Goal: Transaction & Acquisition: Book appointment/travel/reservation

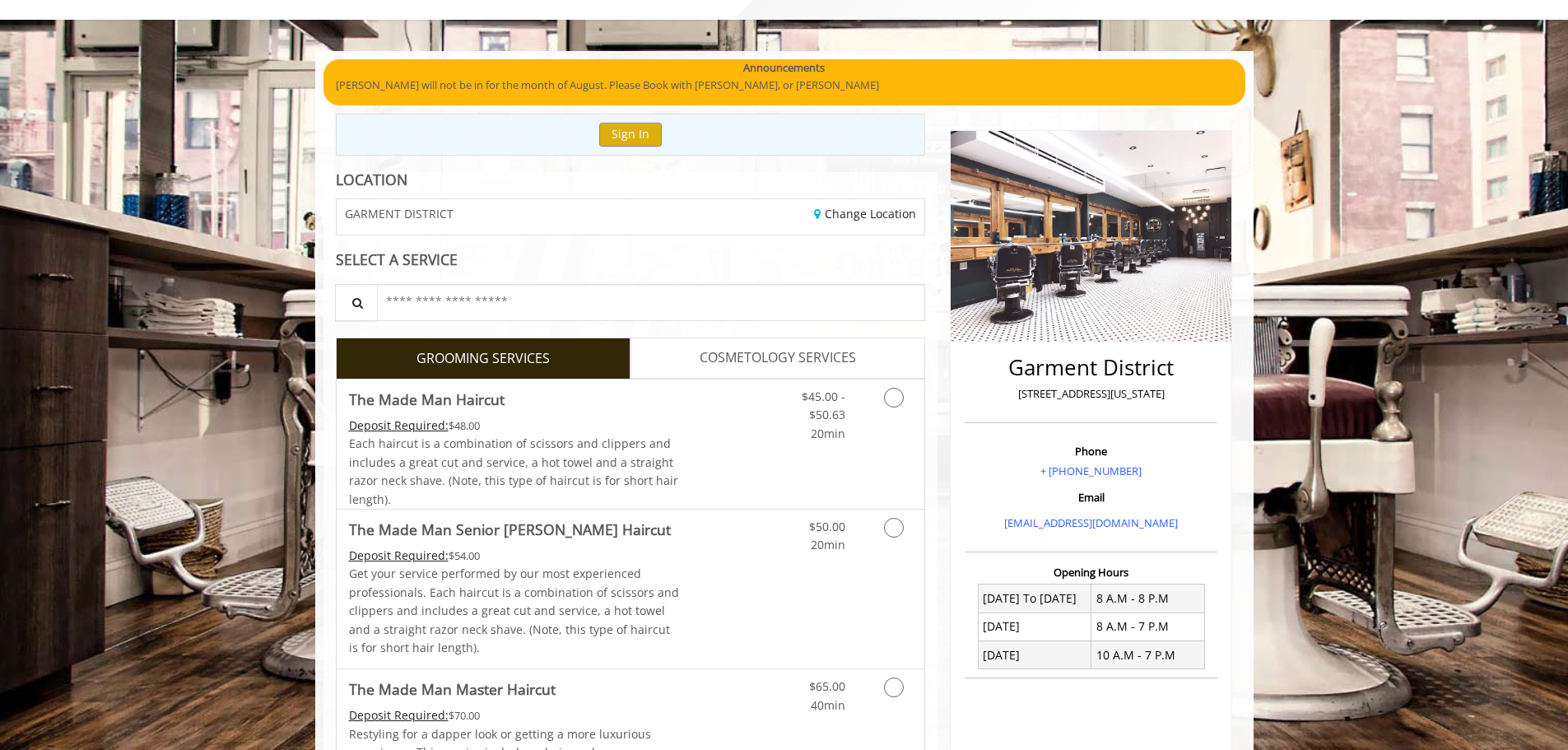
scroll to position [164, 0]
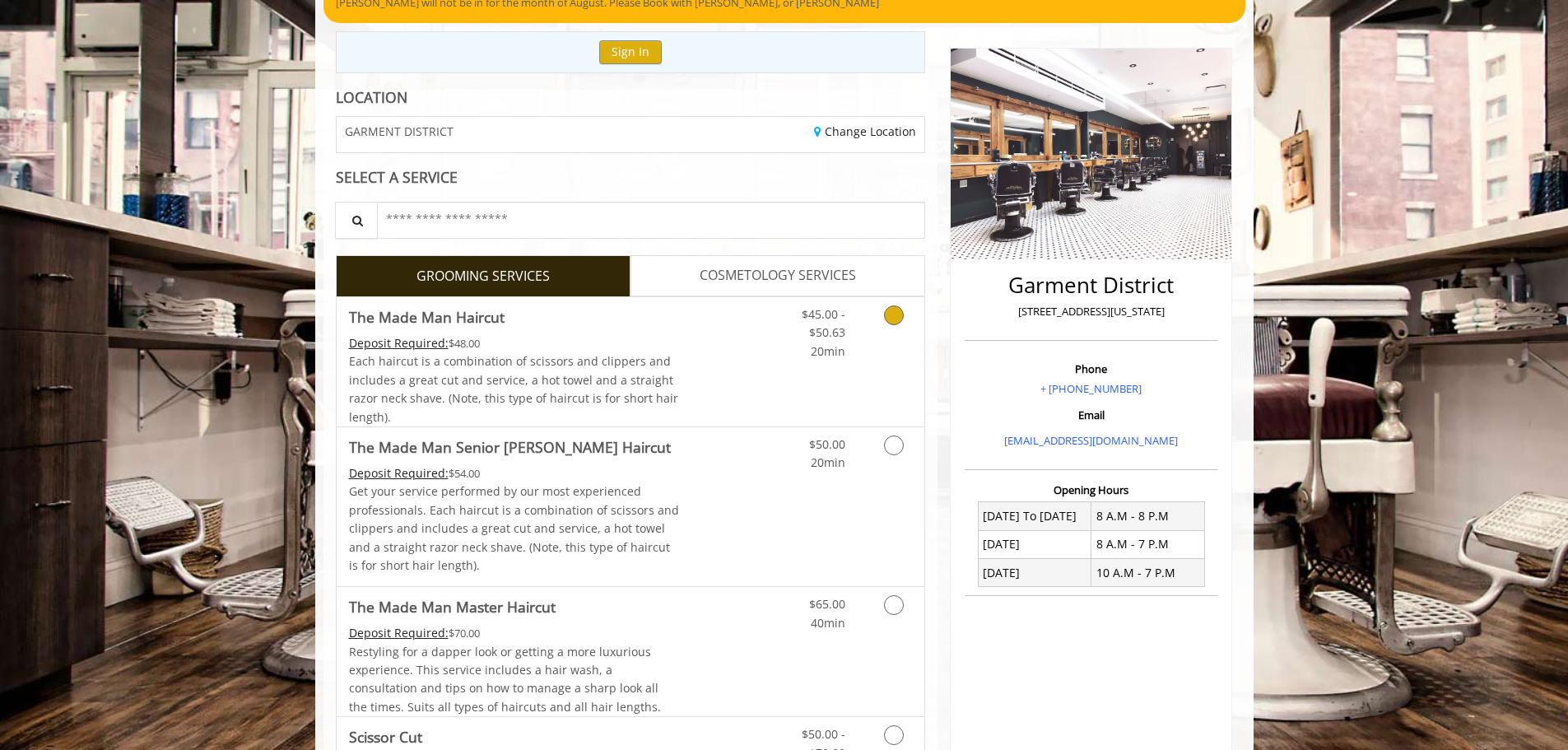
click at [906, 319] on link "Grooming services" at bounding box center [892, 328] width 42 height 63
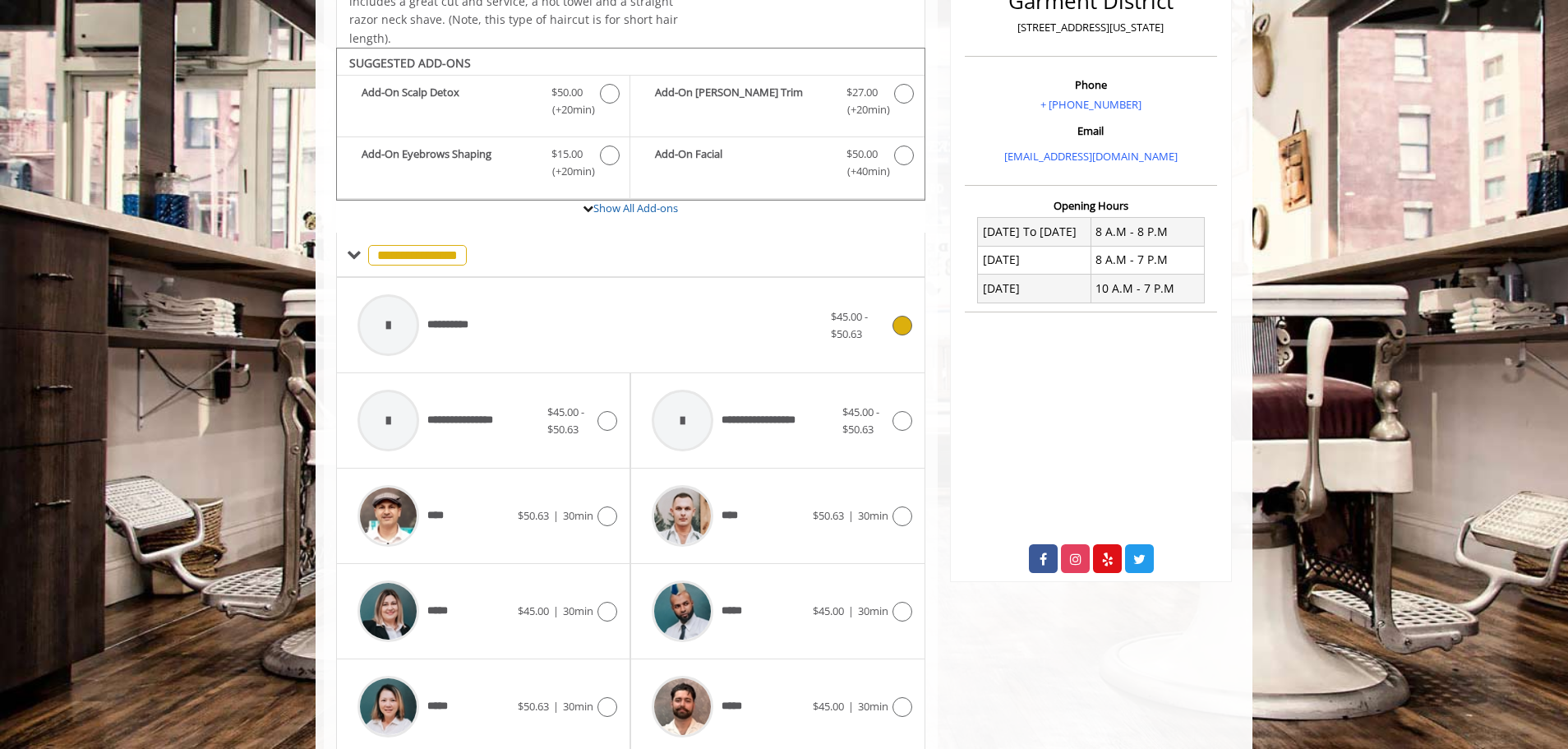
scroll to position [496, 0]
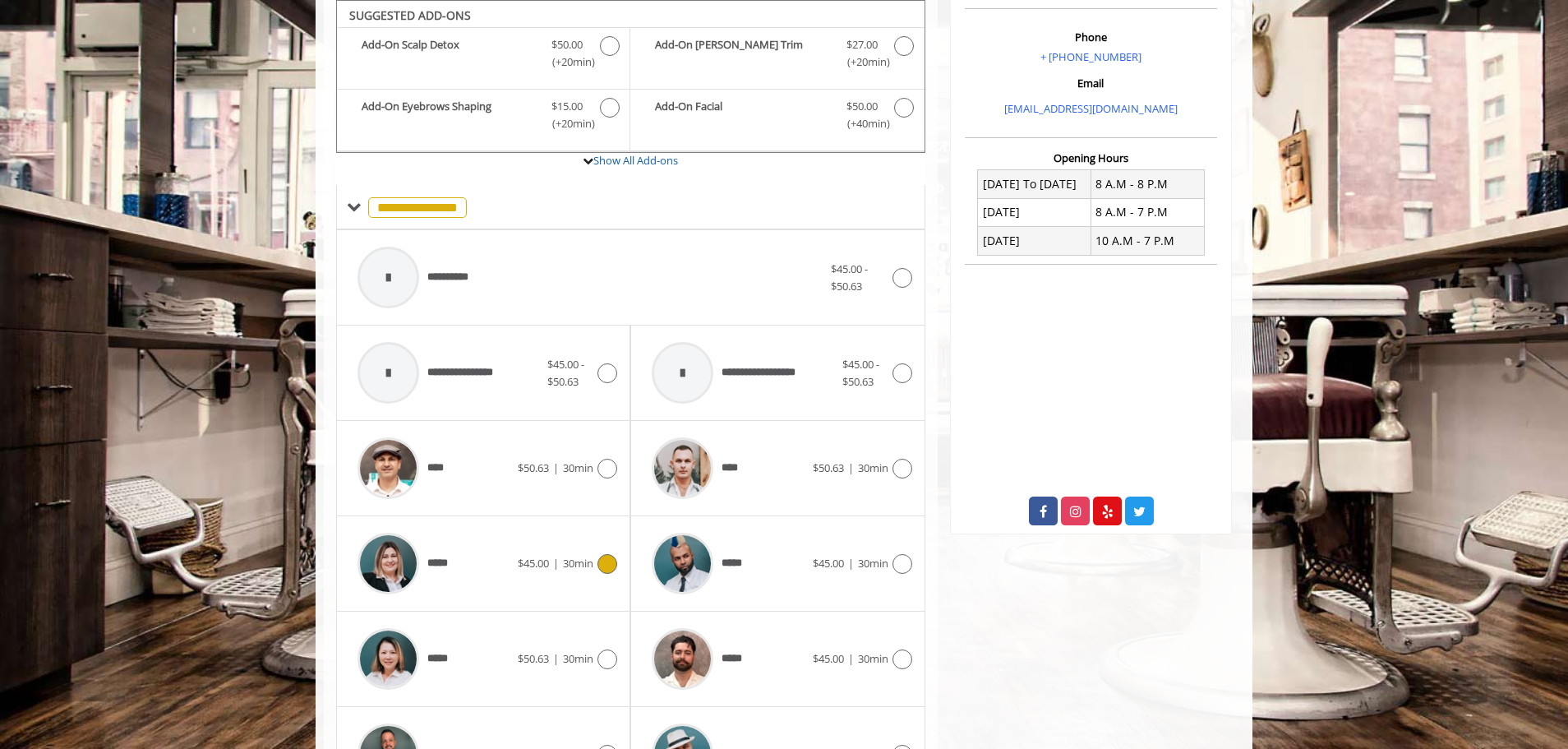
click at [471, 550] on div "*****" at bounding box center [433, 563] width 169 height 78
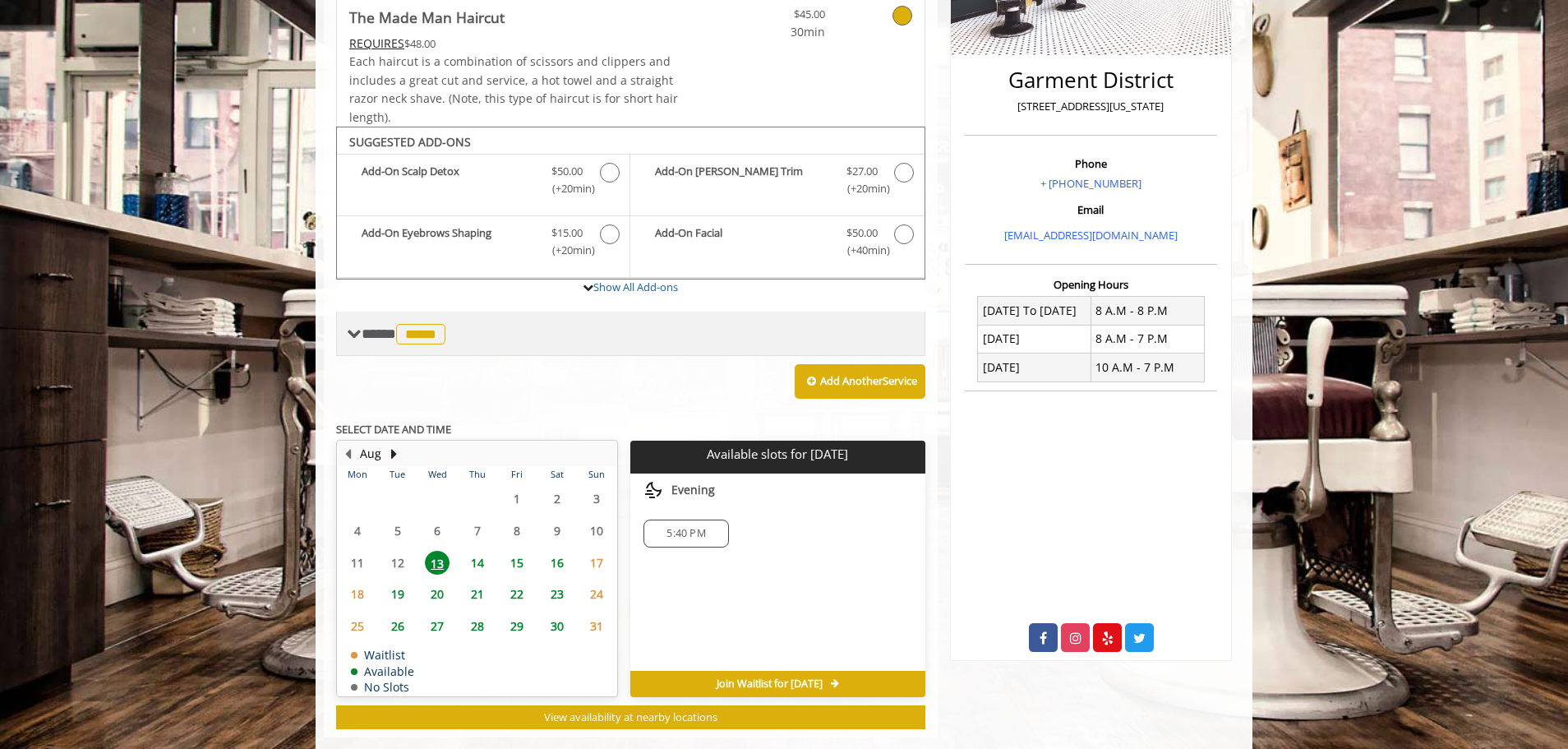
scroll to position [399, 0]
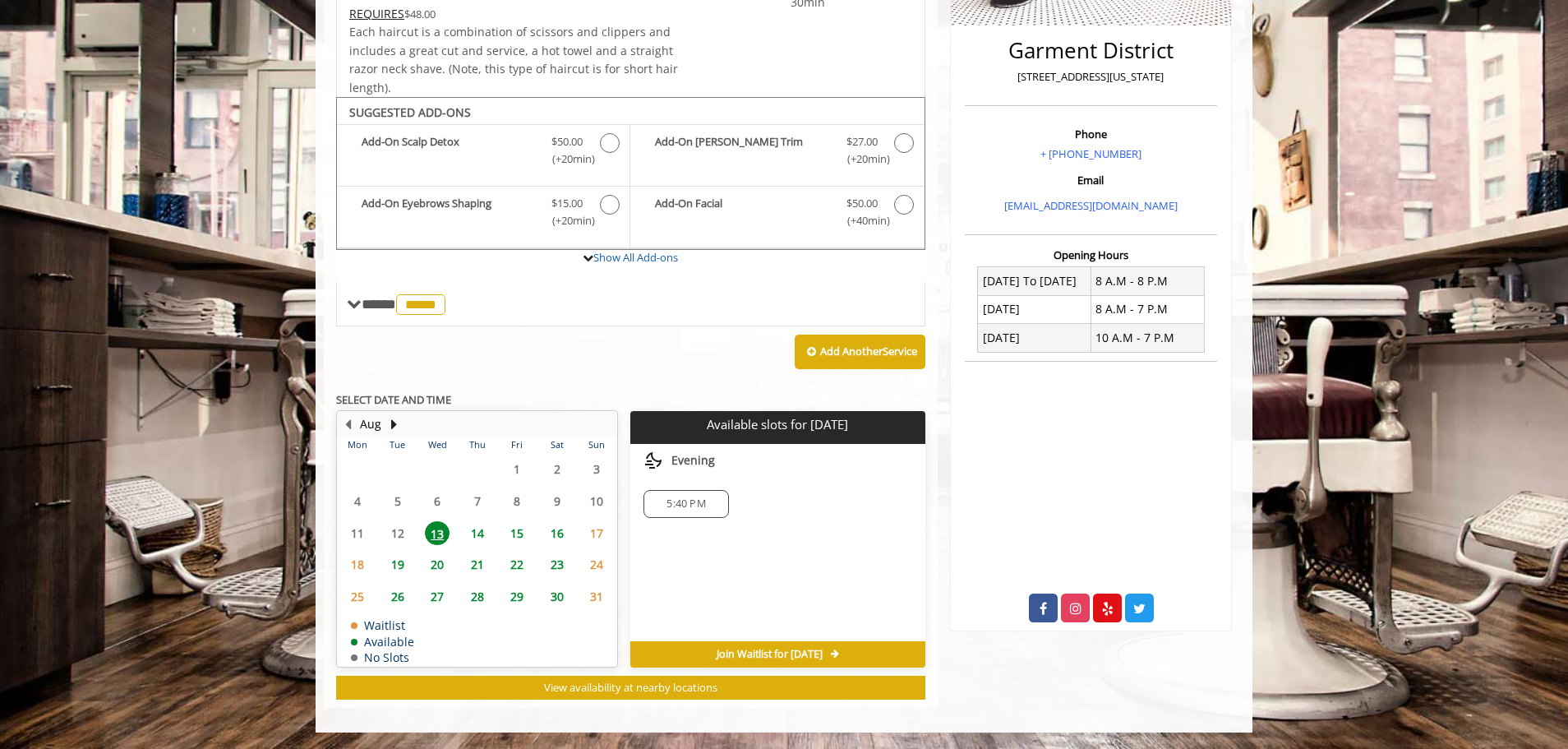
click at [480, 526] on span "14" at bounding box center [478, 532] width 25 height 24
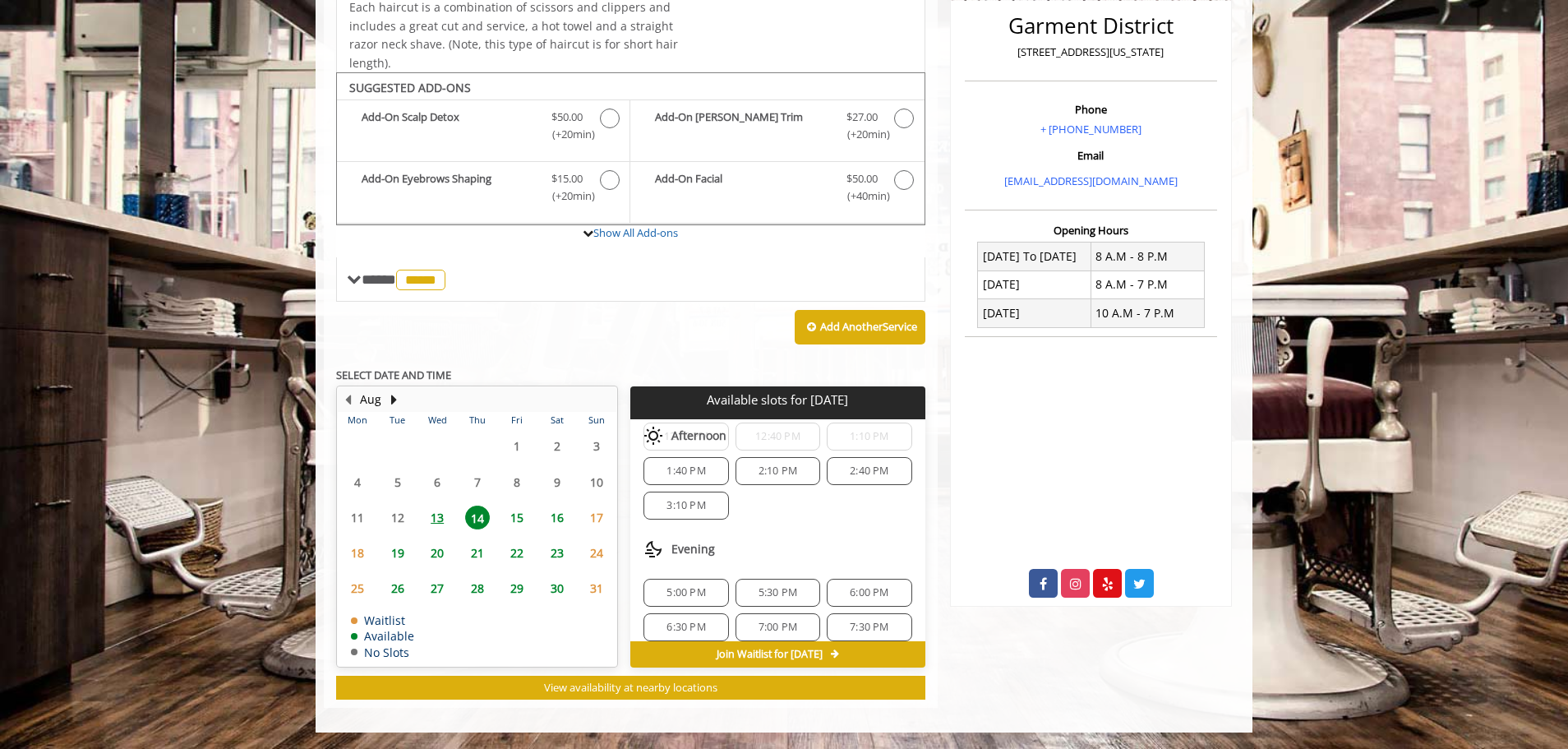
scroll to position [177, 0]
click at [522, 512] on span "15" at bounding box center [517, 517] width 25 height 24
click at [482, 520] on span "14" at bounding box center [478, 517] width 25 height 24
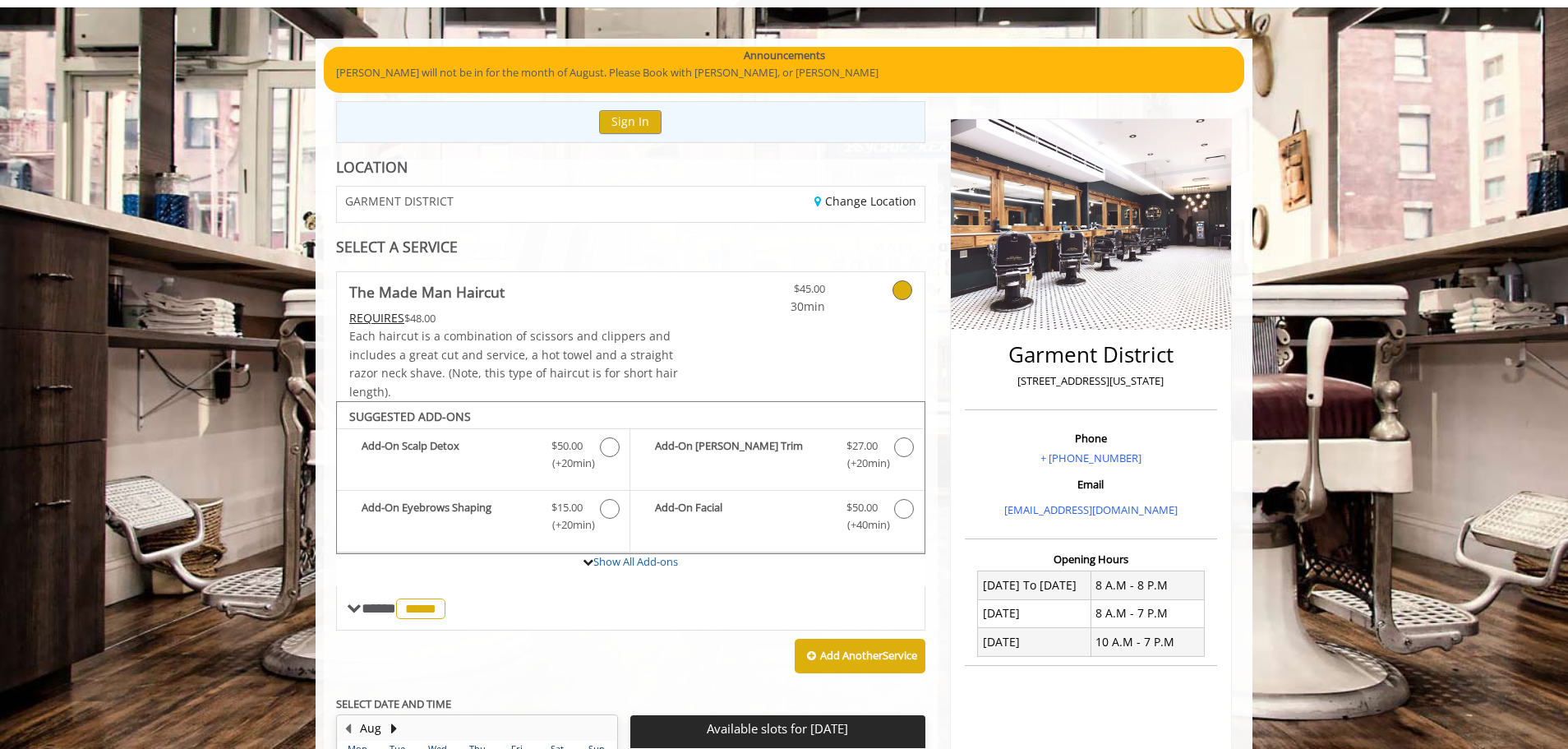
scroll to position [423, 0]
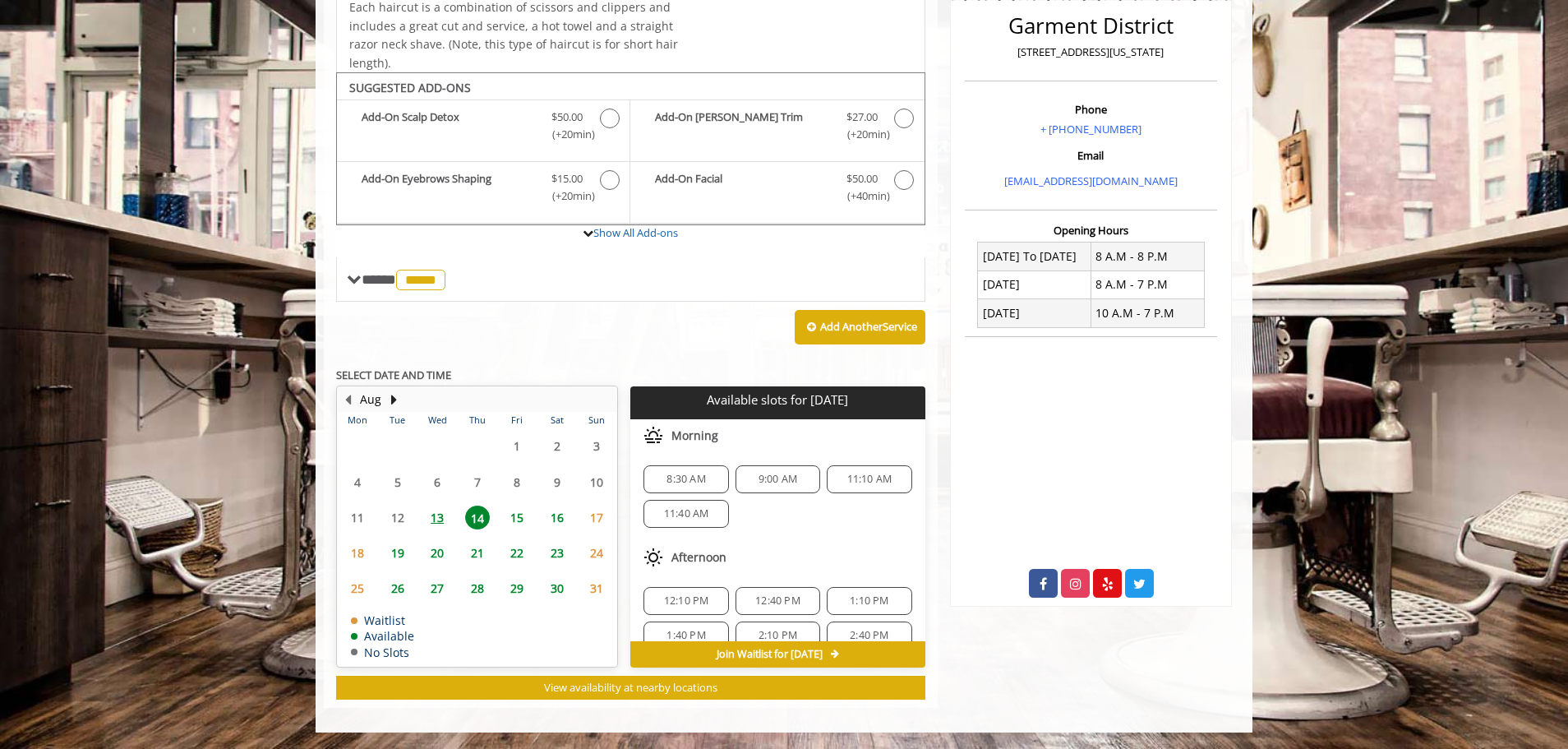
click at [700, 482] on span "8:30 AM" at bounding box center [686, 480] width 38 height 13
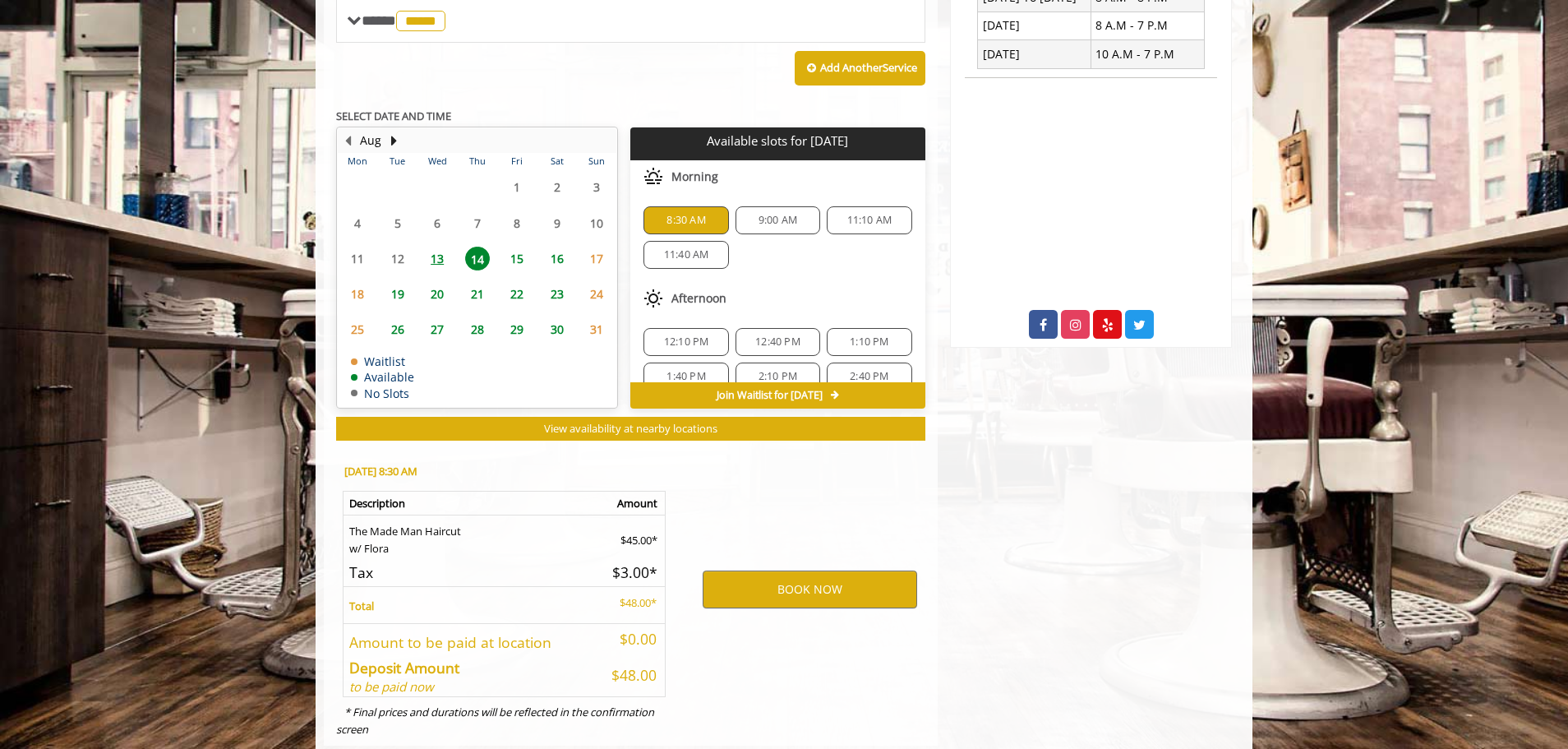
scroll to position [720, 0]
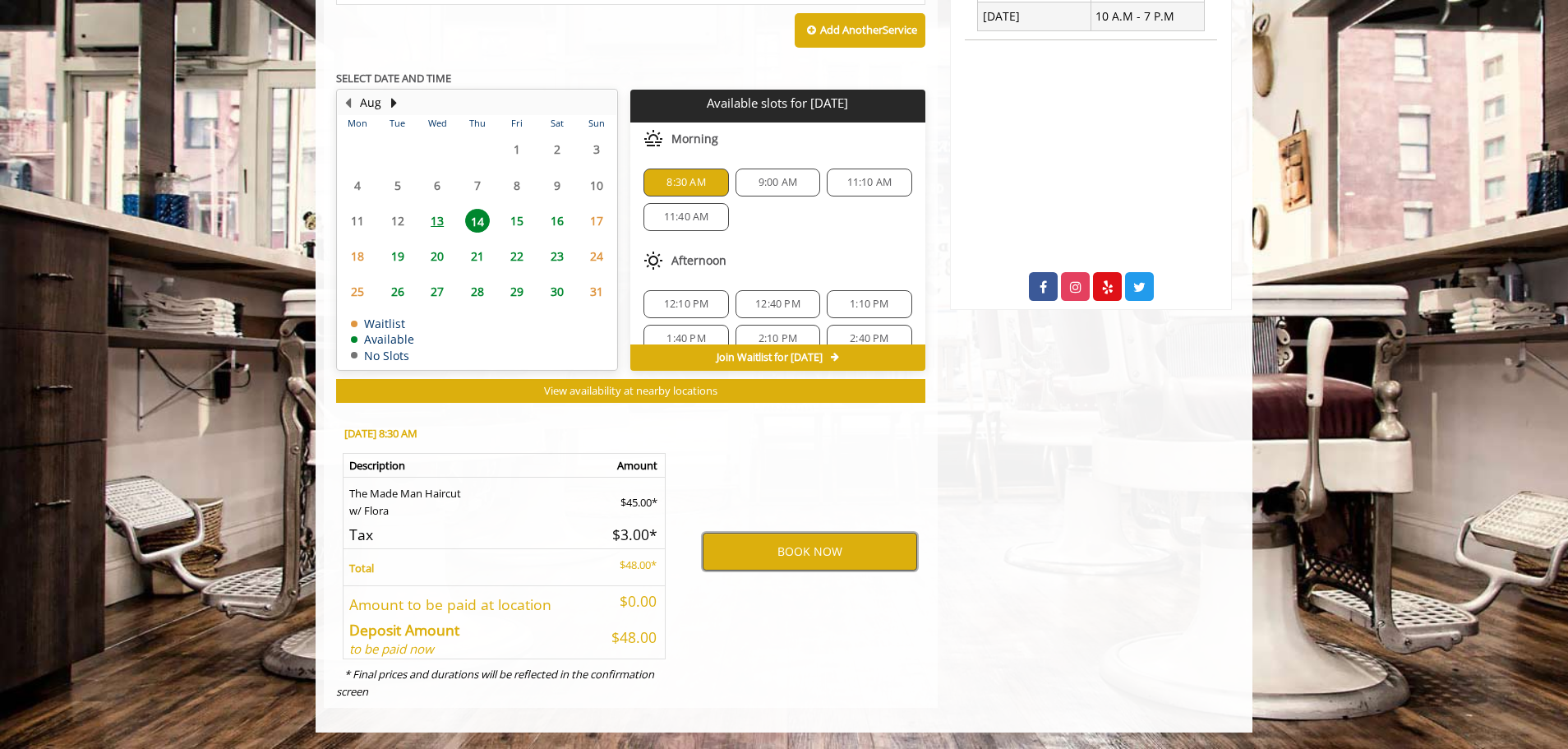
click at [798, 543] on button "BOOK NOW" at bounding box center [810, 550] width 215 height 37
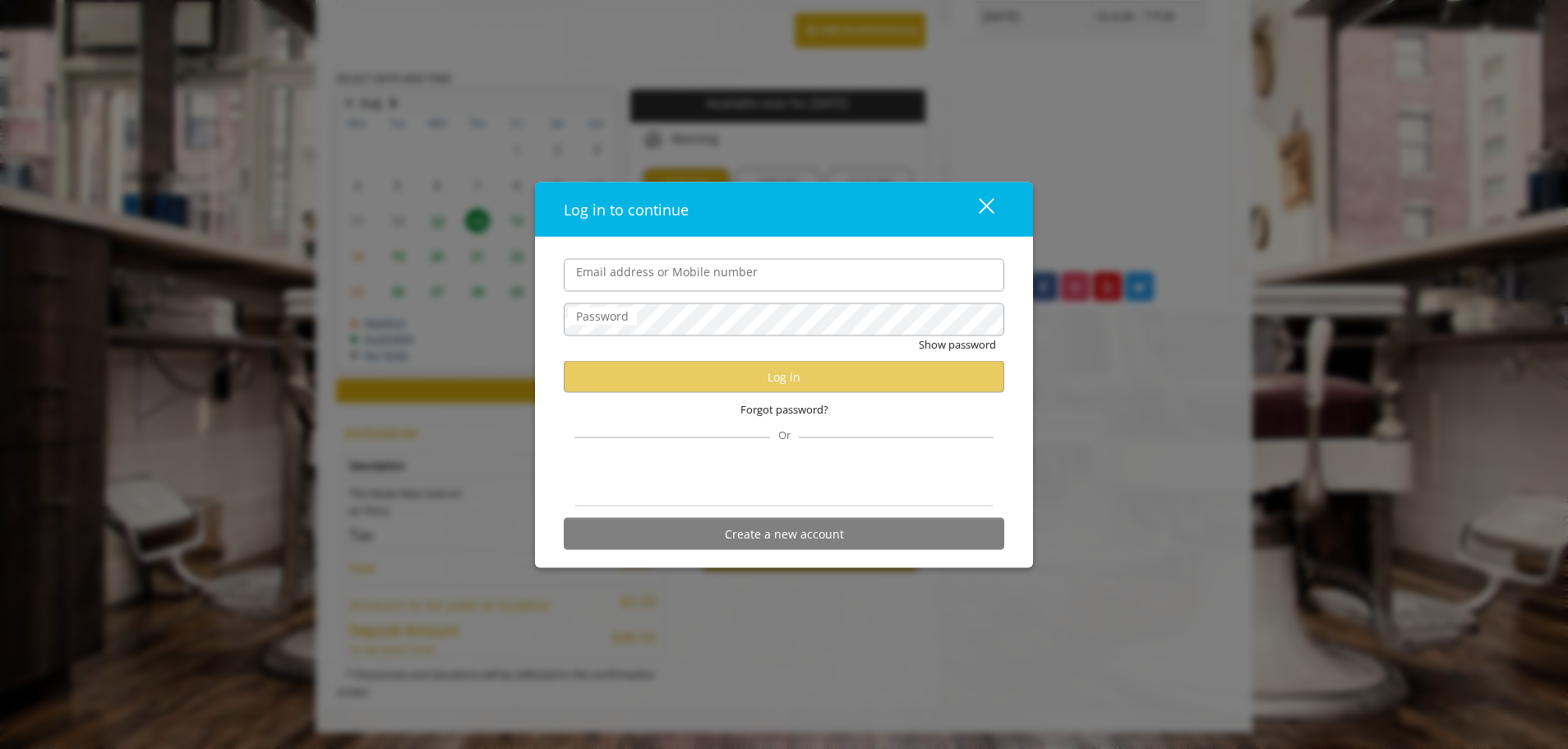
click at [704, 272] on input "Email address or Mobile number" at bounding box center [784, 274] width 440 height 33
type input "**********"
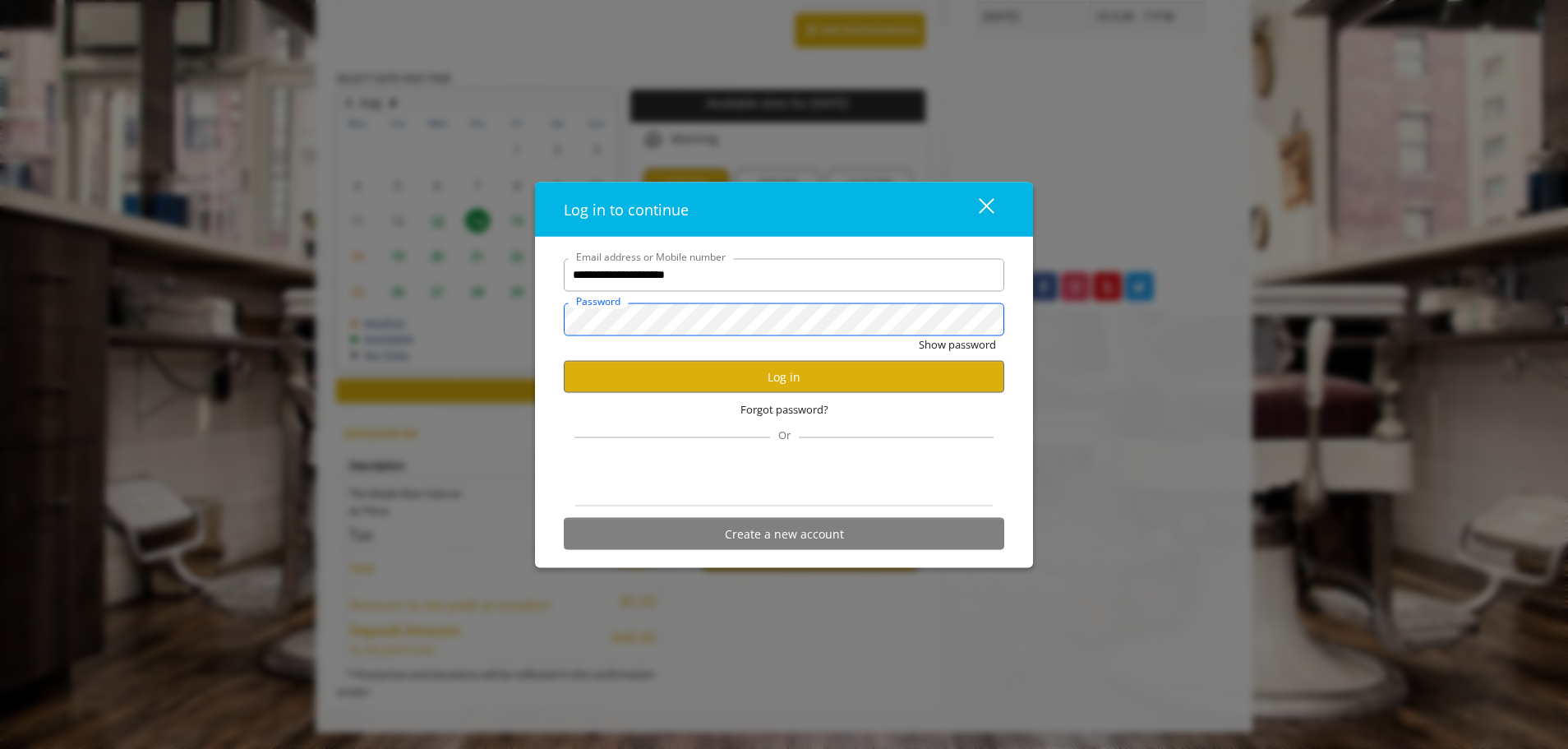
click at [919, 336] on button "Show password" at bounding box center [957, 344] width 78 height 17
click at [784, 377] on button "Log in" at bounding box center [784, 376] width 440 height 32
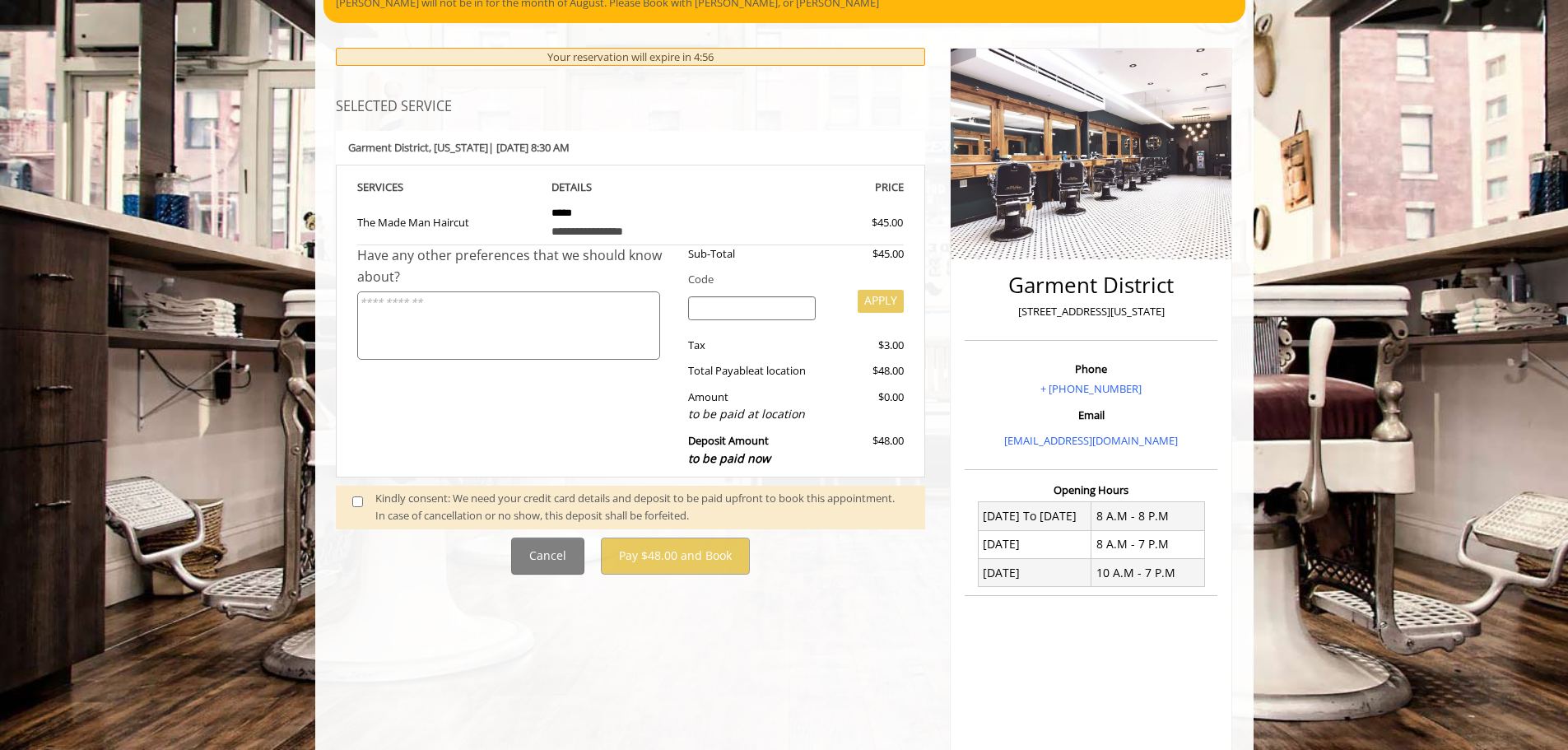
scroll to position [322, 0]
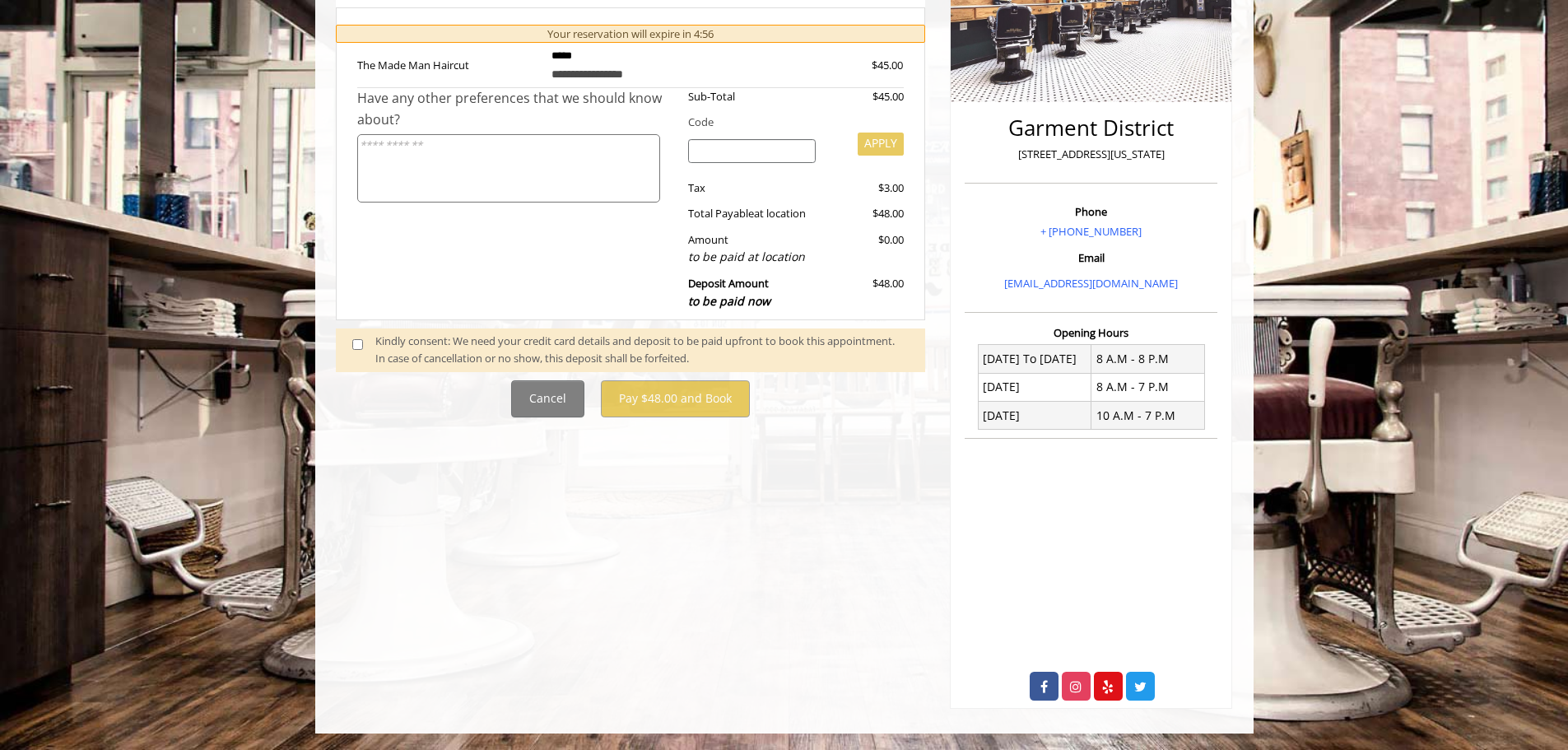
click at [371, 338] on span at bounding box center [364, 350] width 49 height 35
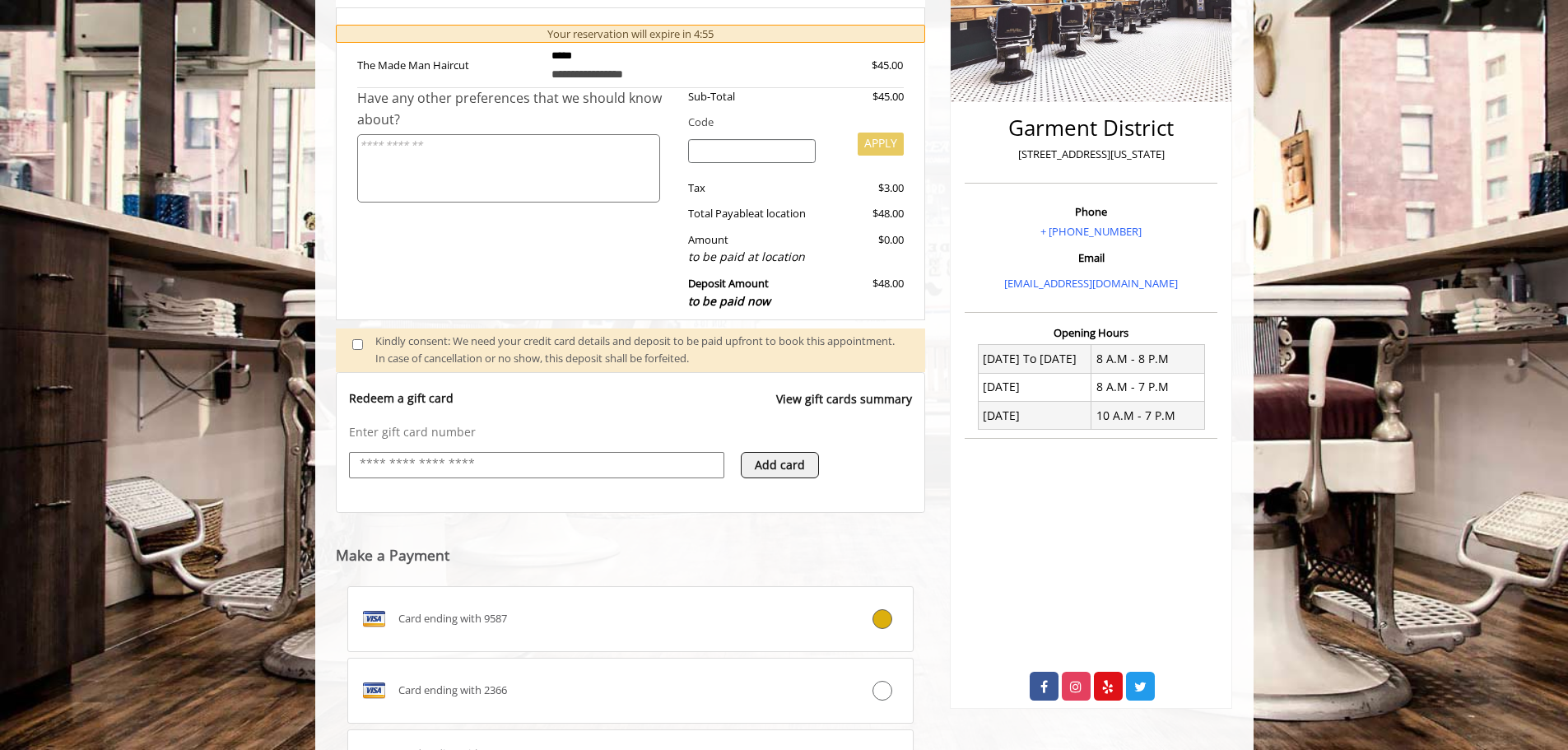
scroll to position [468, 0]
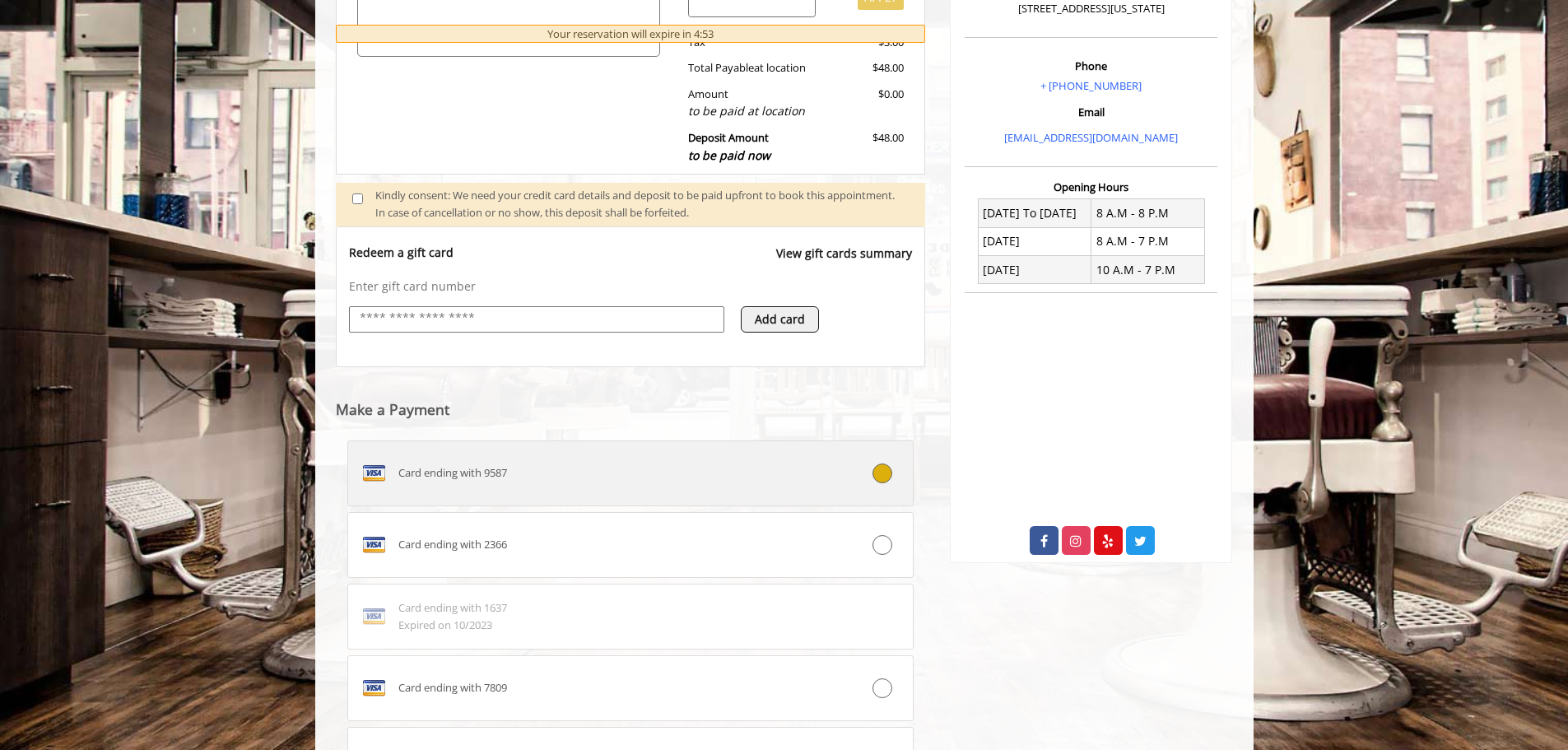
click at [872, 480] on div at bounding box center [867, 472] width 94 height 20
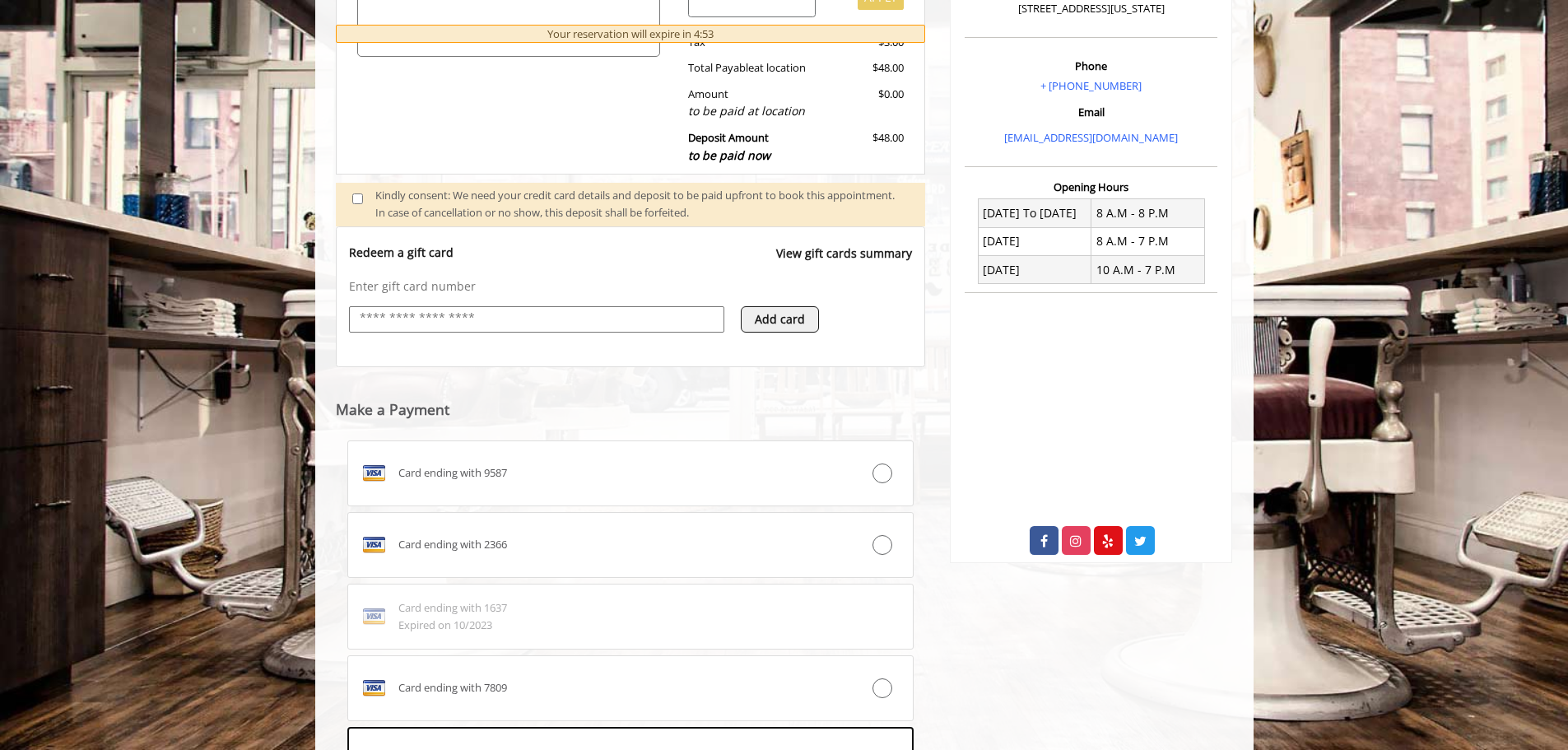
scroll to position [719, 0]
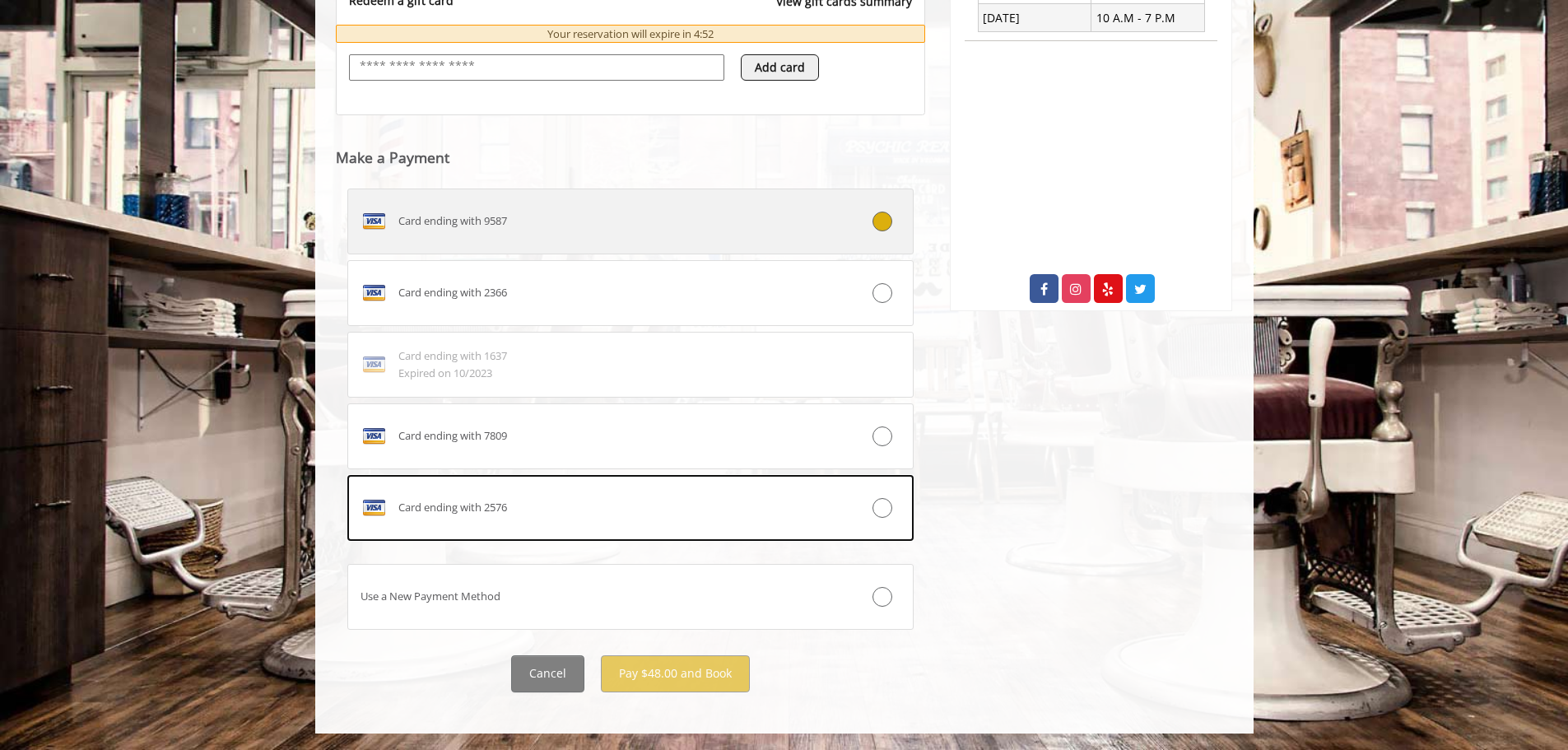
click at [745, 221] on div "Card ending with 9587" at bounding box center [583, 221] width 471 height 26
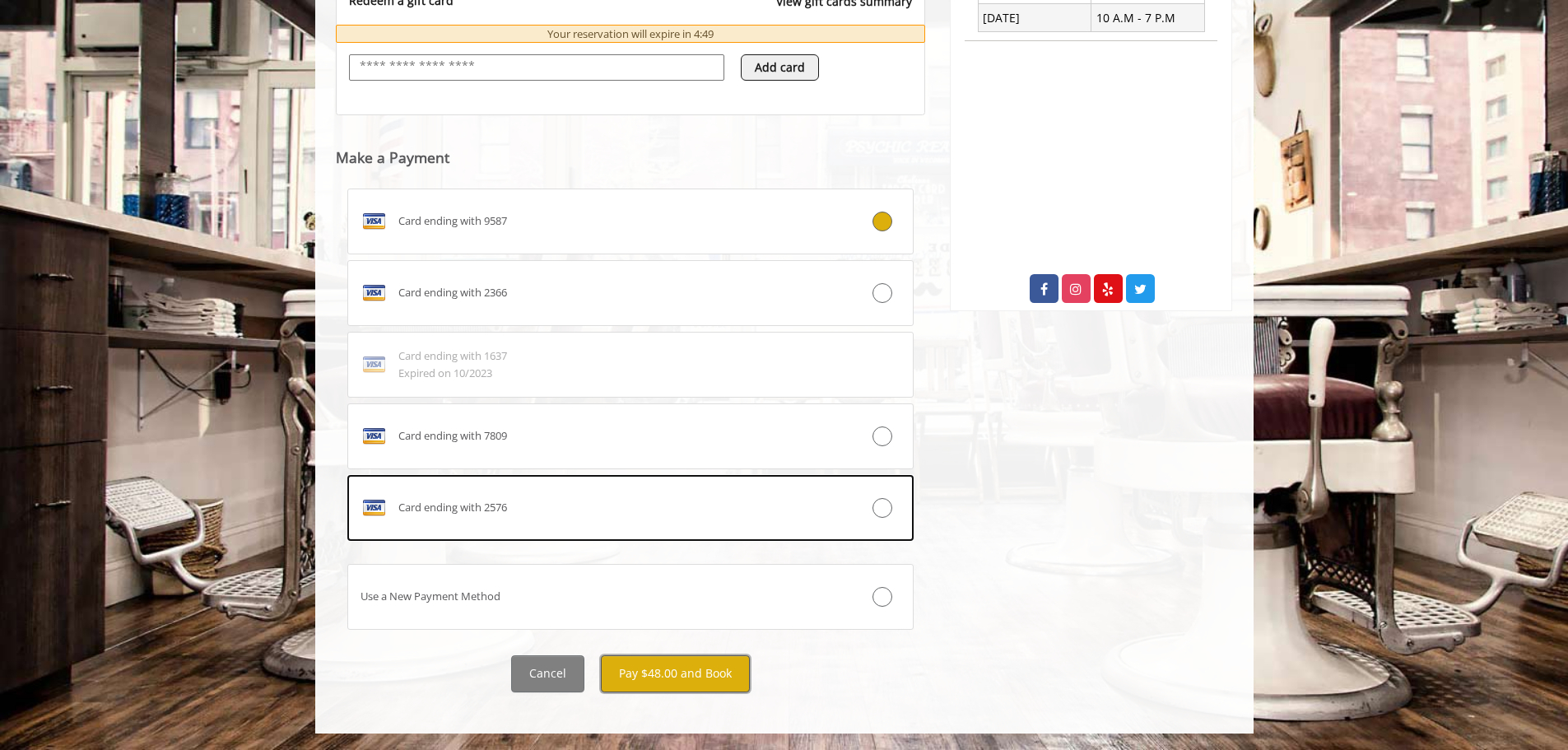
click at [662, 671] on button "Pay $48.00 and Book" at bounding box center [675, 673] width 149 height 37
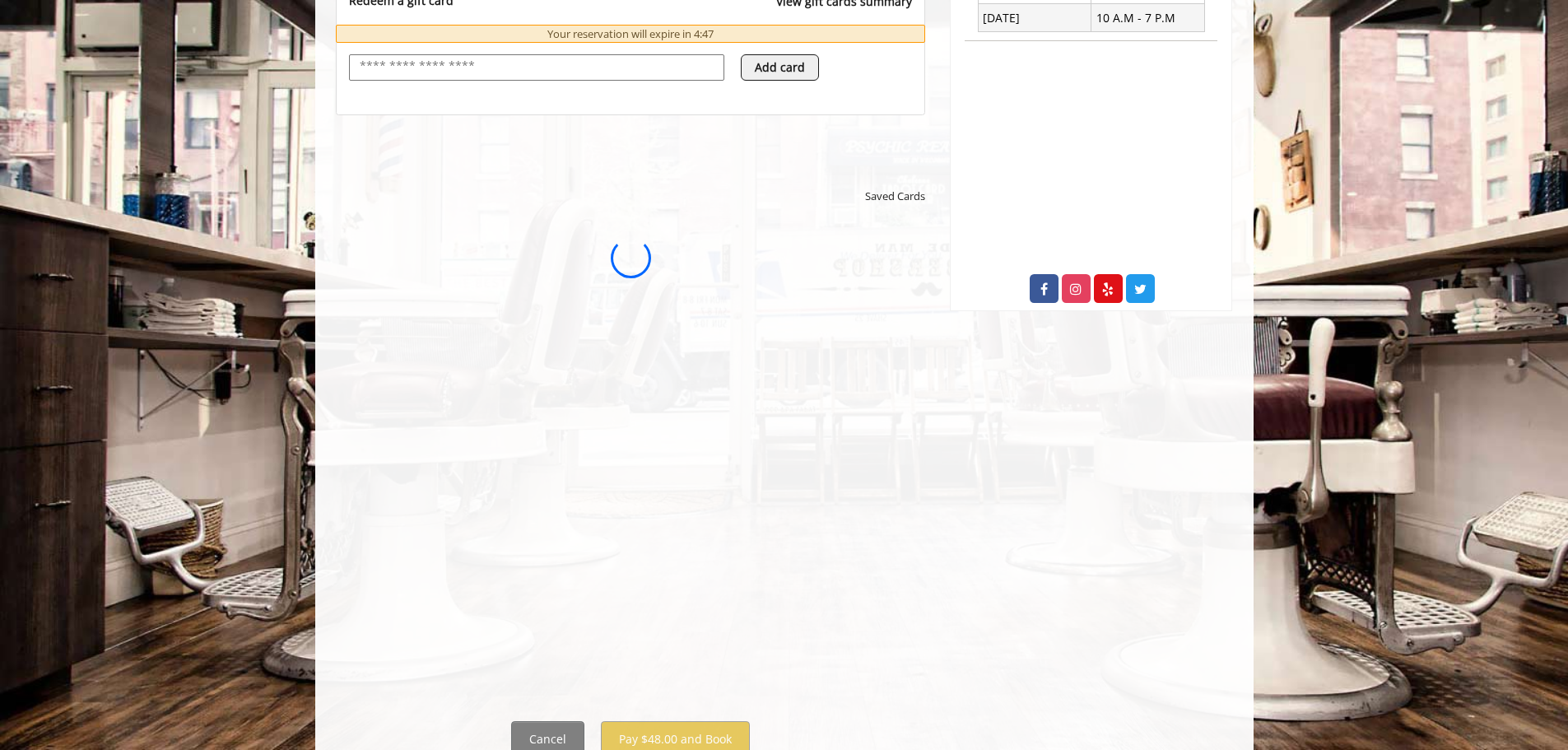
scroll to position [0, 0]
